Goal: Transaction & Acquisition: Purchase product/service

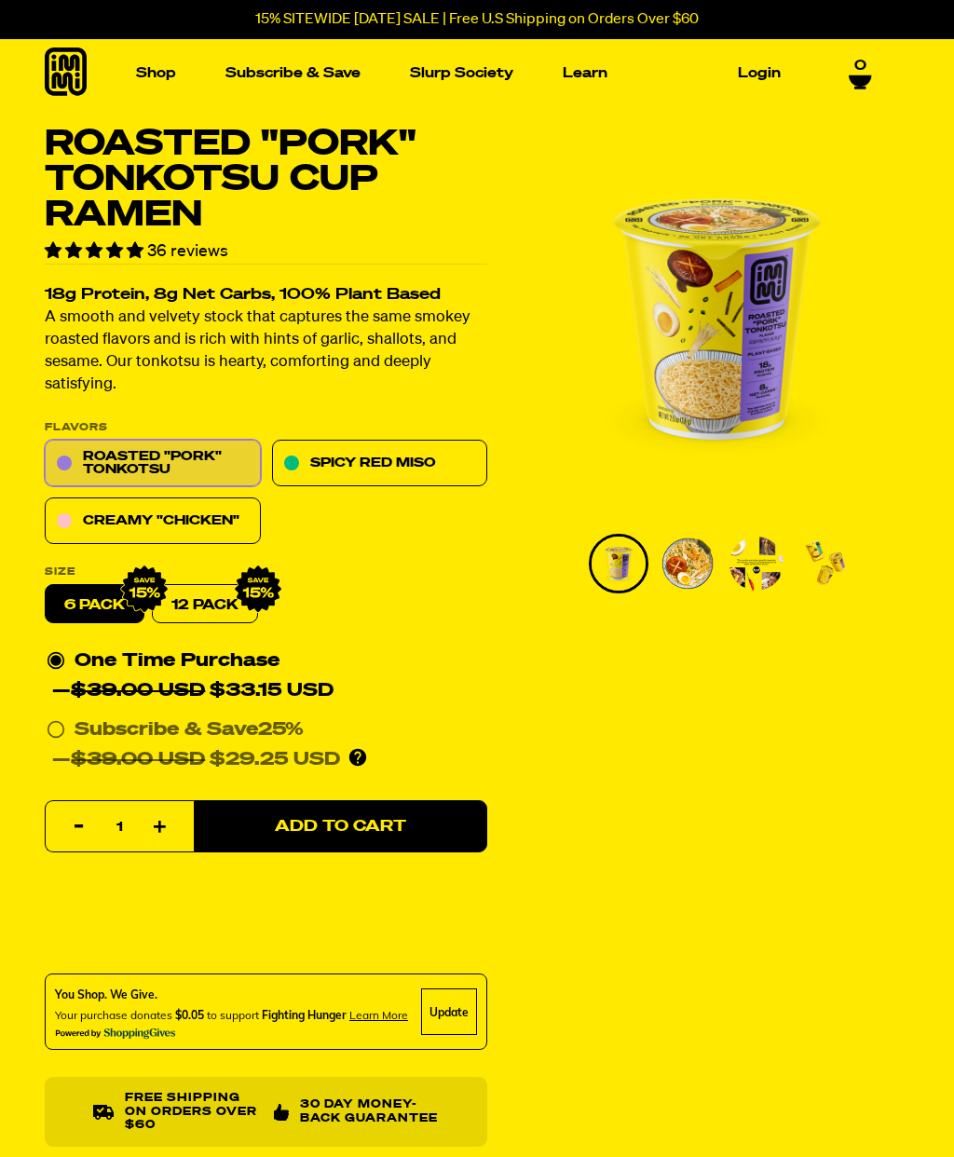
click at [158, 78] on link "Shop" at bounding box center [156, 73] width 55 height 29
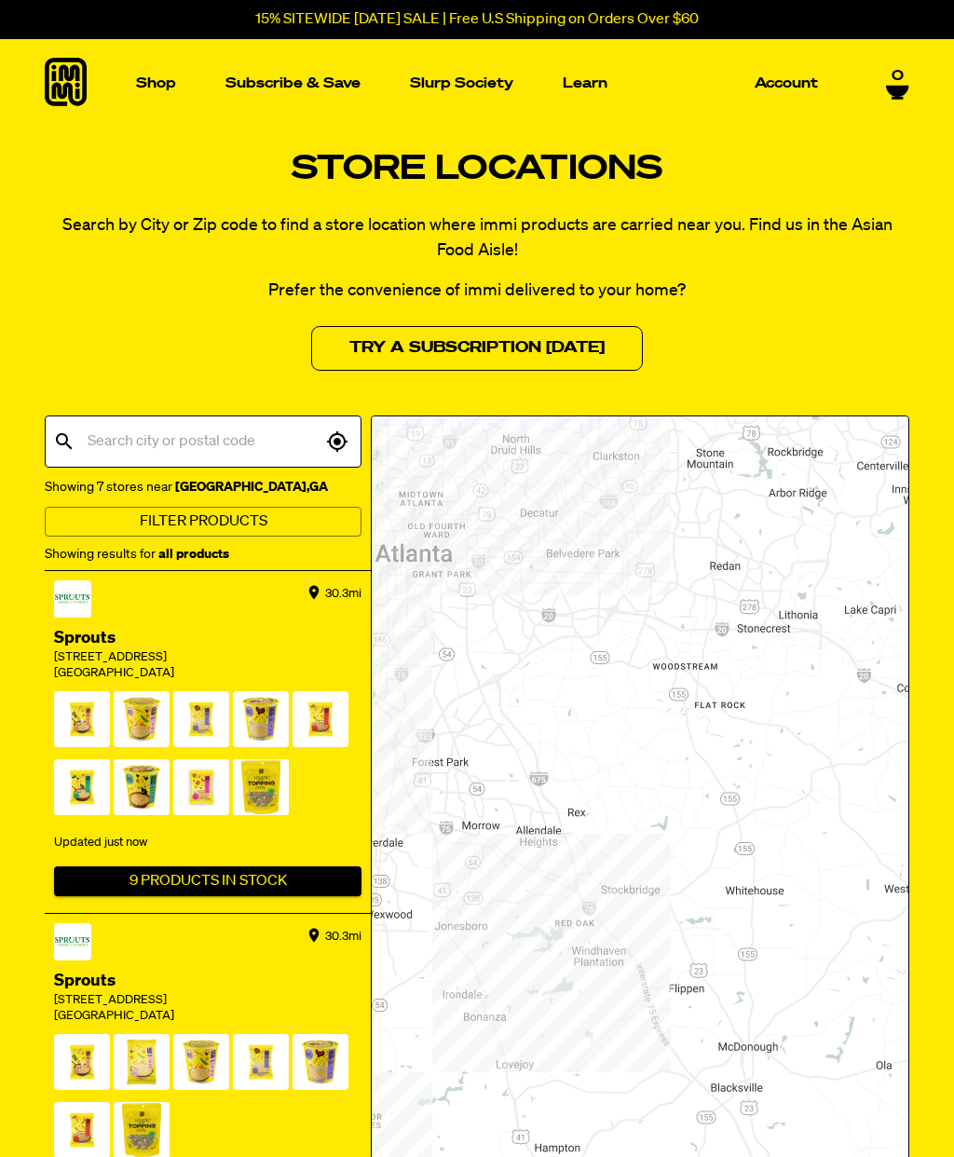
click at [189, 439] on input "text" at bounding box center [202, 441] width 239 height 35
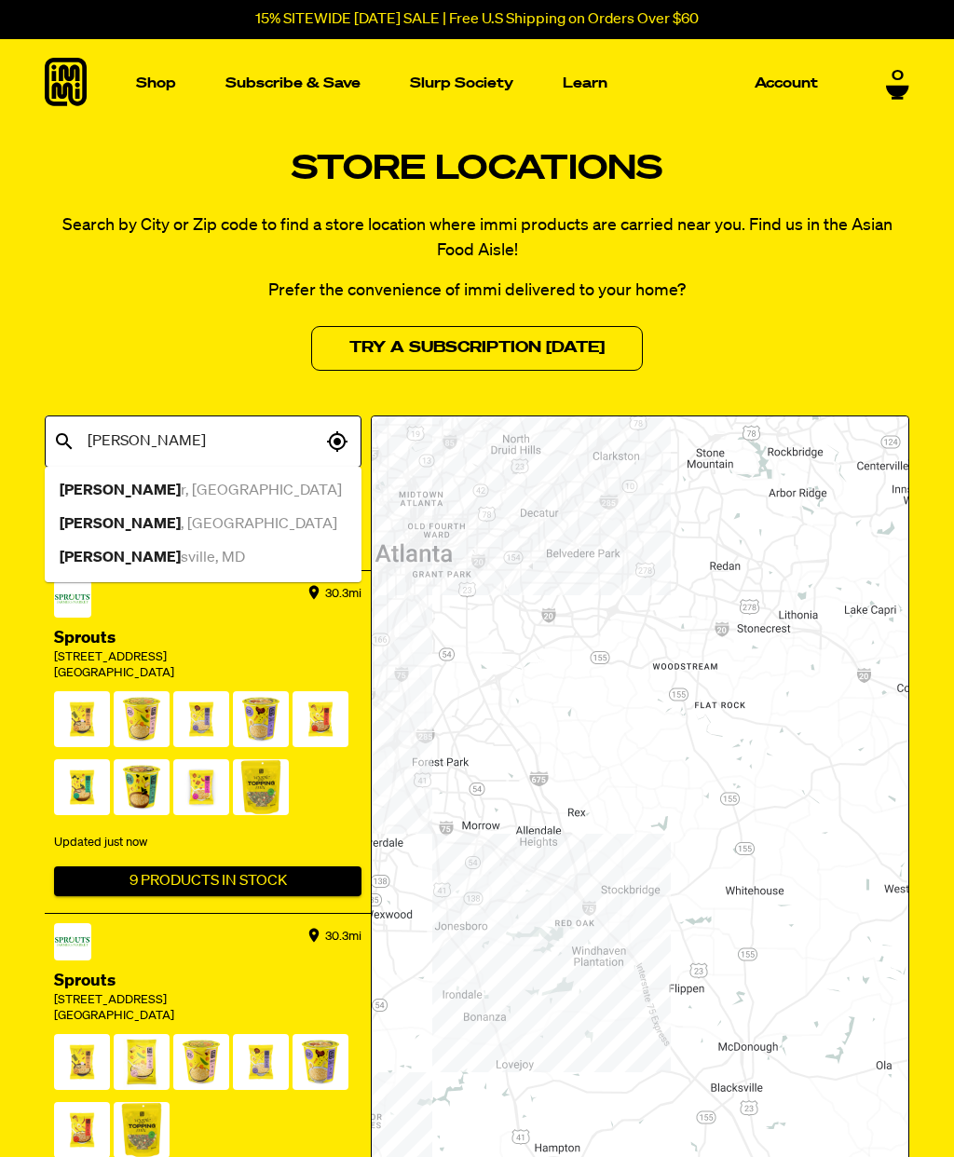
type input "pooler"
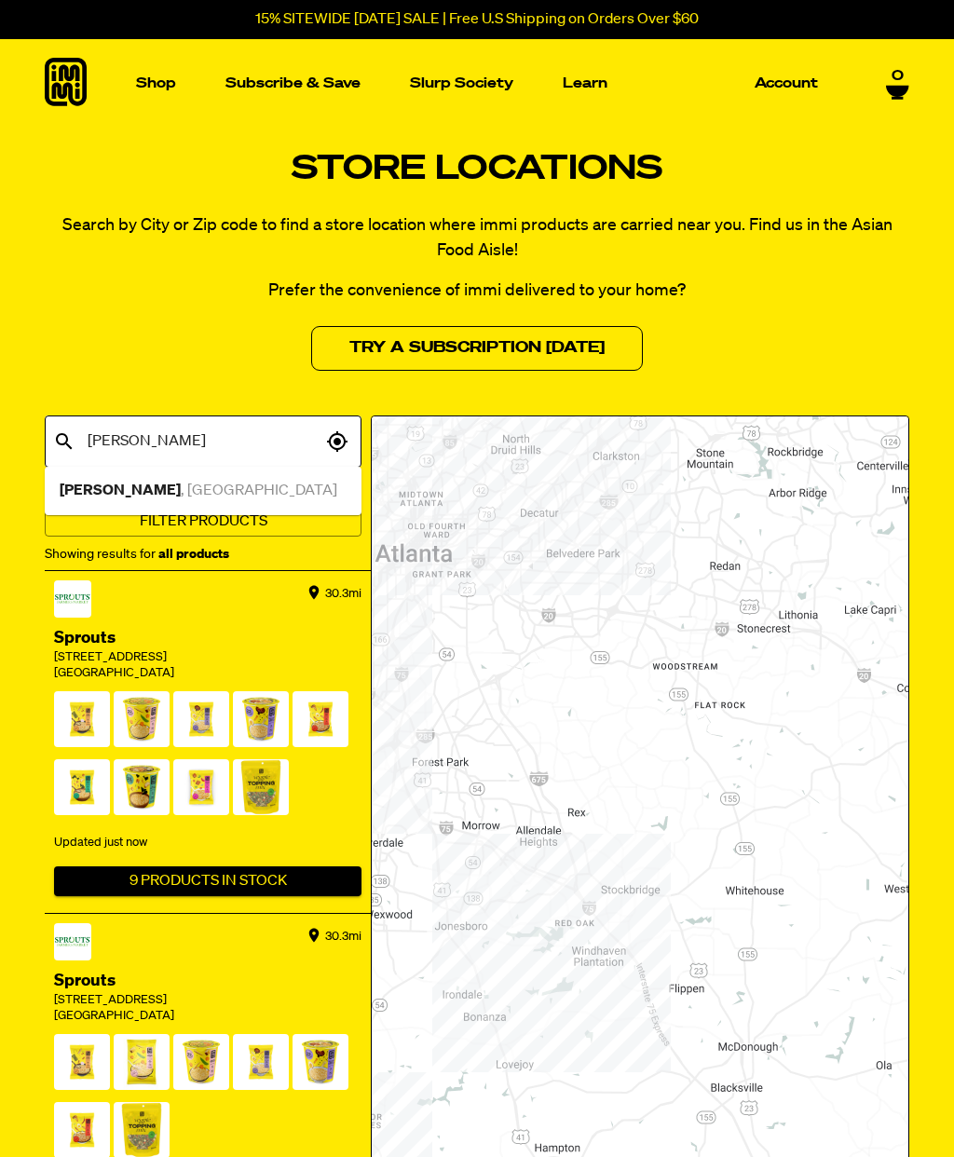
click at [170, 499] on div "Pooler , GA" at bounding box center [203, 491] width 287 height 22
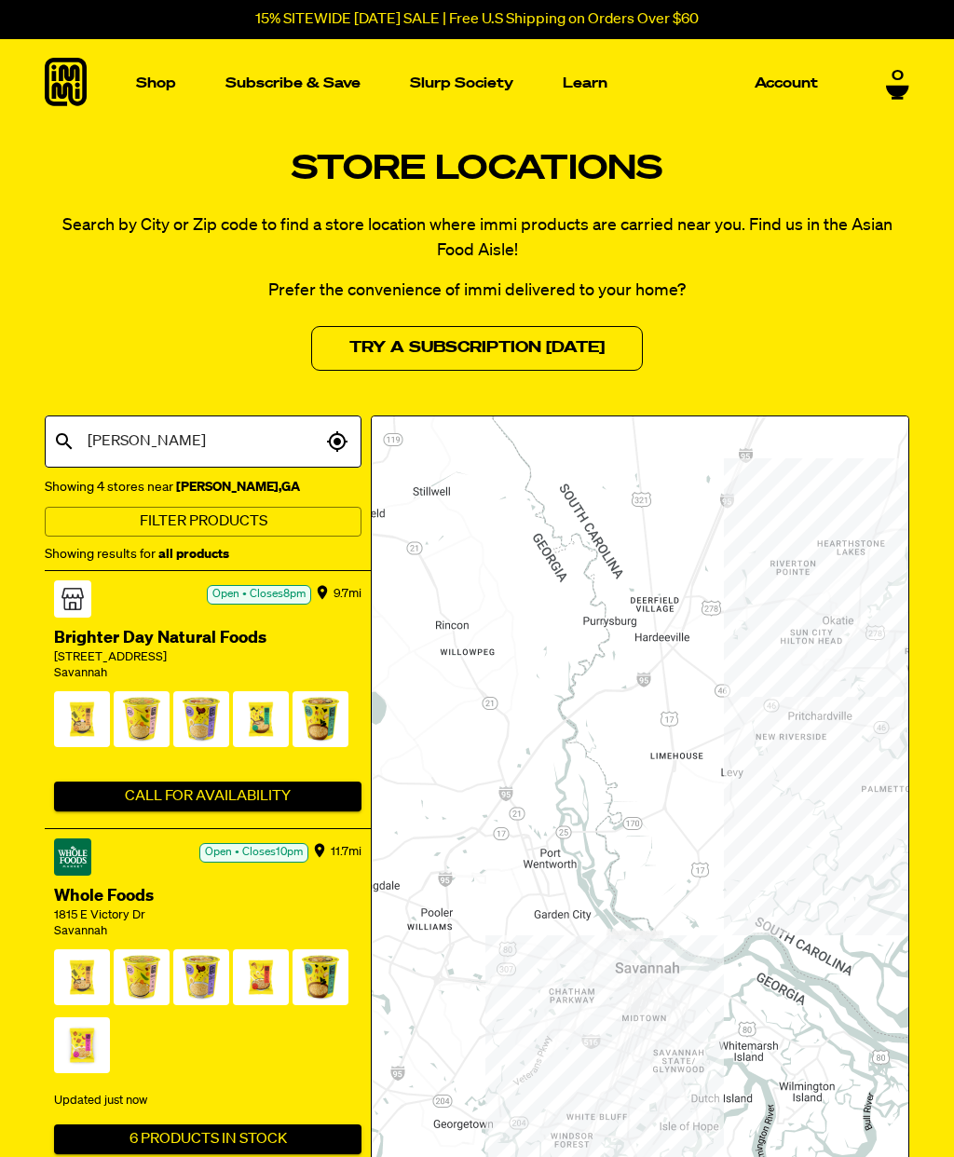
click at [253, 429] on input "pooler" at bounding box center [202, 441] width 239 height 35
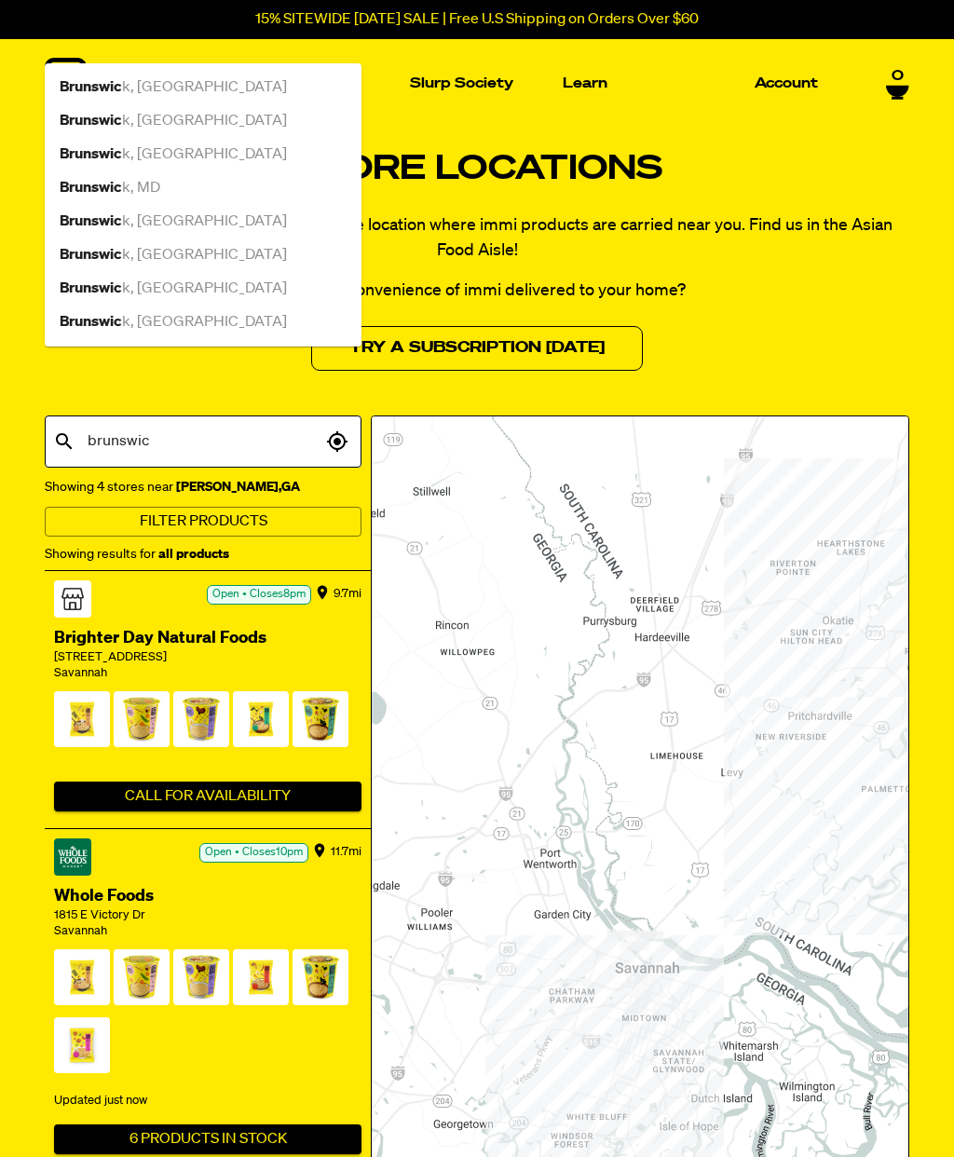
type input "brunswick"
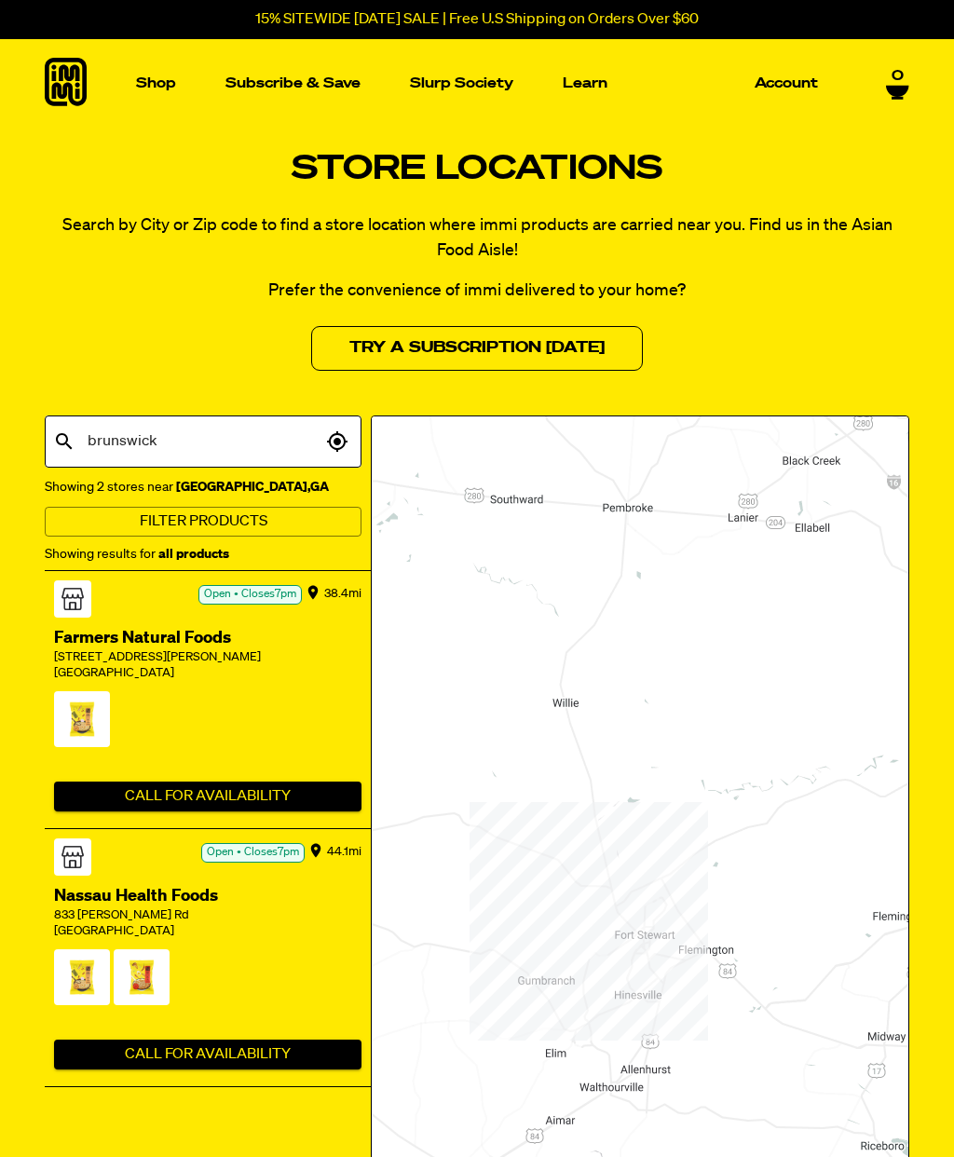
click at [142, 96] on link "Shop" at bounding box center [156, 83] width 55 height 89
click at [142, 213] on img "Main navigation" at bounding box center [122, 250] width 175 height 175
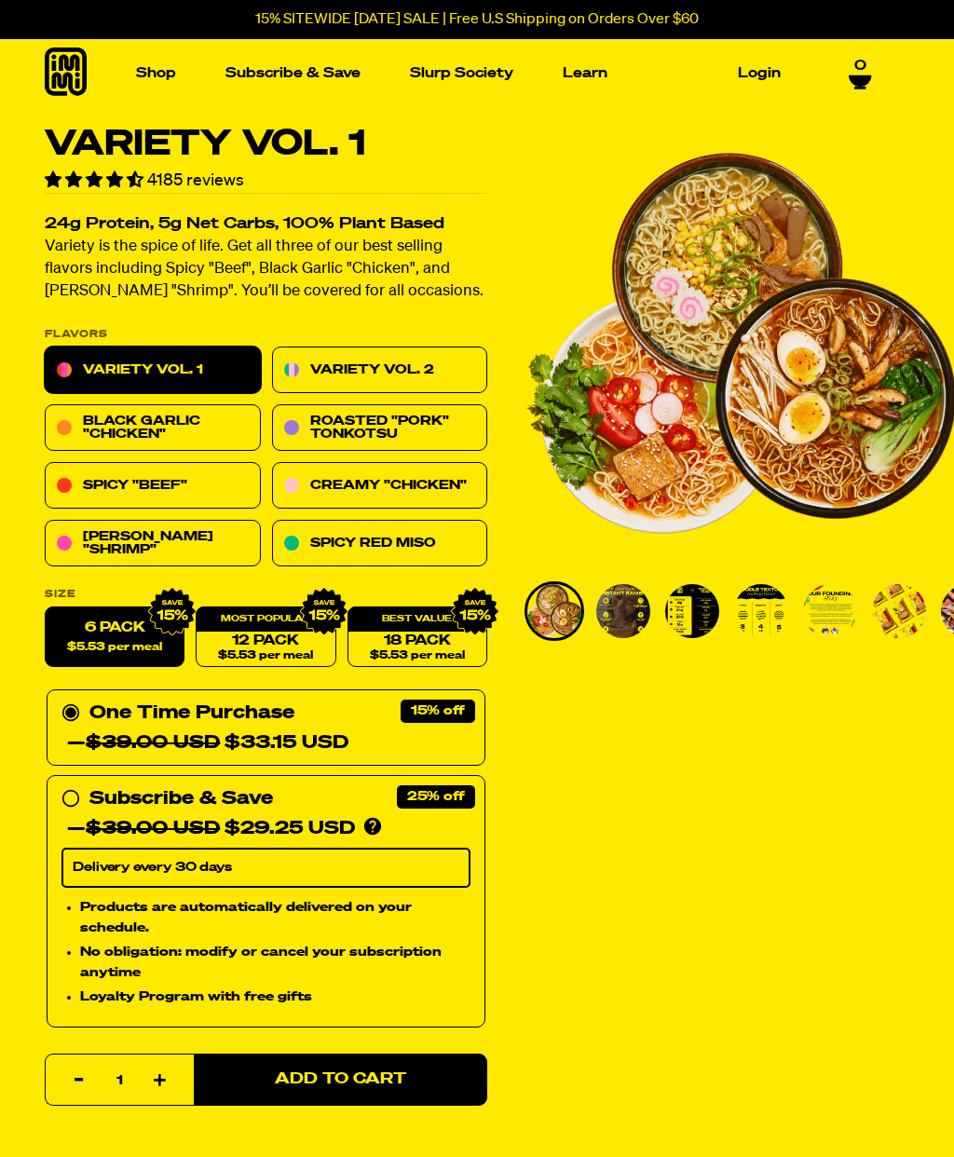
click at [403, 358] on link "Variety Vol. 2" at bounding box center [380, 371] width 216 height 47
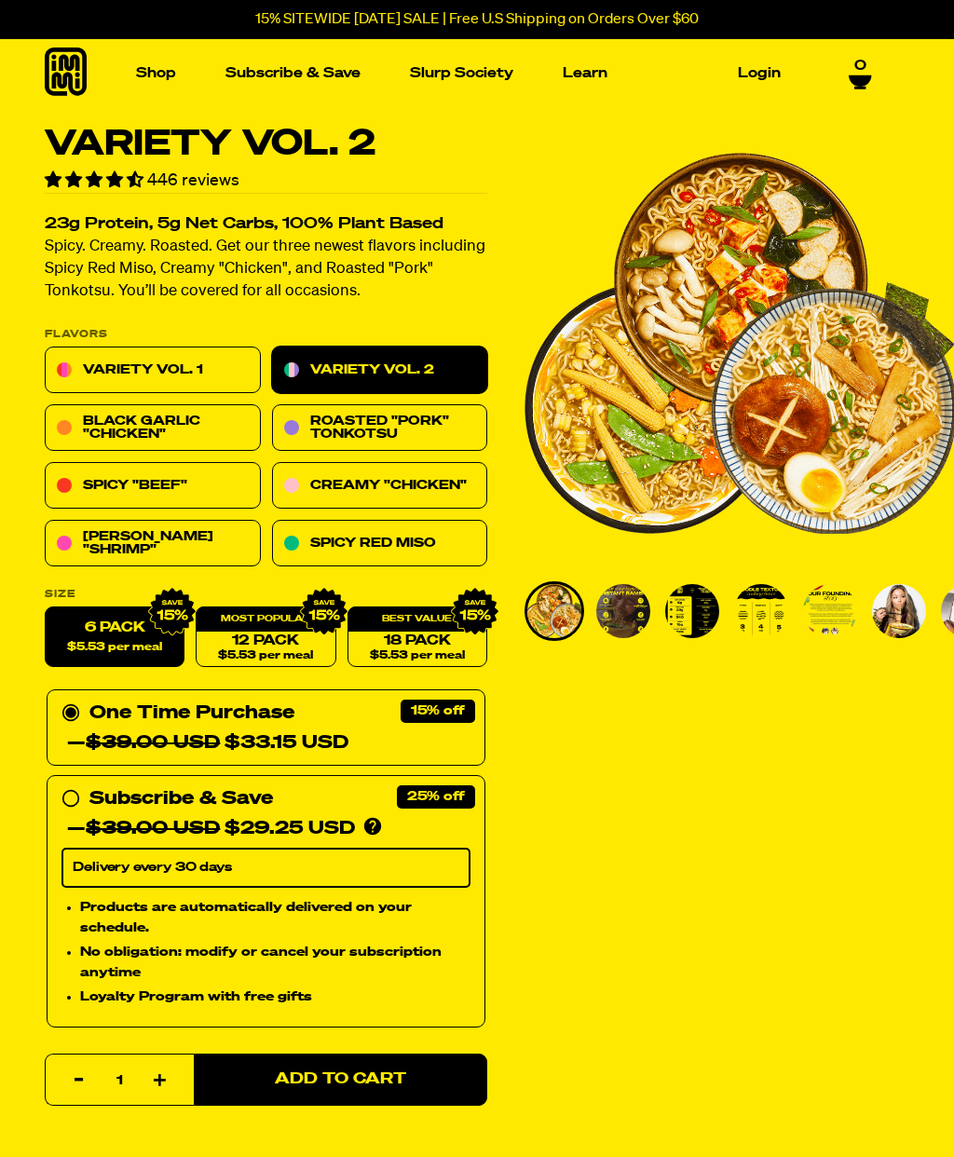
click at [354, 1074] on span "Add to Cart" at bounding box center [340, 1079] width 131 height 16
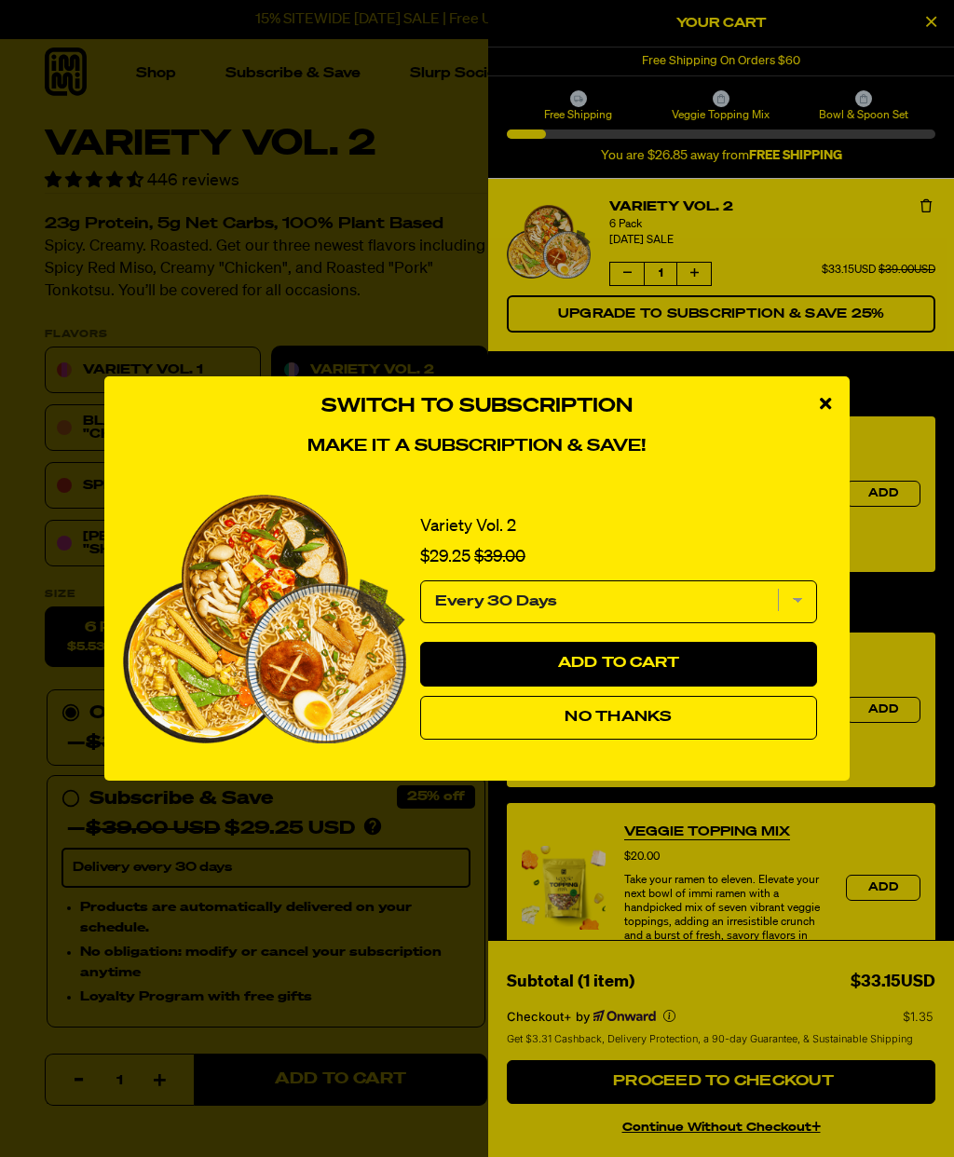
click at [714, 714] on button "No Thanks" at bounding box center [618, 718] width 397 height 45
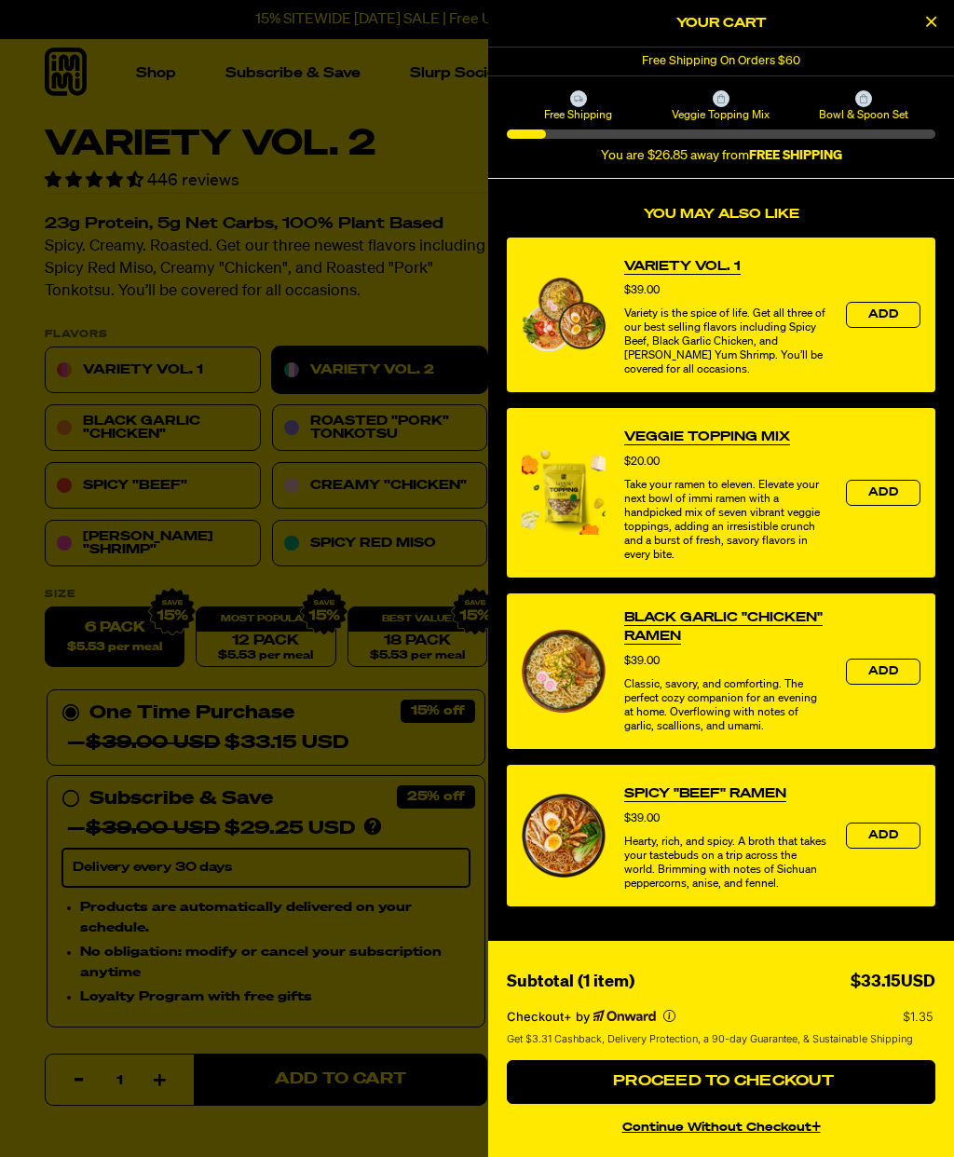
scroll to position [406, 0]
click at [831, 1072] on button "Proceed to Checkout" at bounding box center [721, 1082] width 429 height 45
